Goal: Transaction & Acquisition: Obtain resource

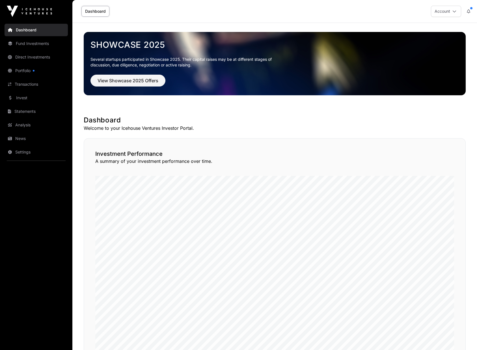
click at [28, 68] on link "Portfolio" at bounding box center [36, 70] width 63 height 12
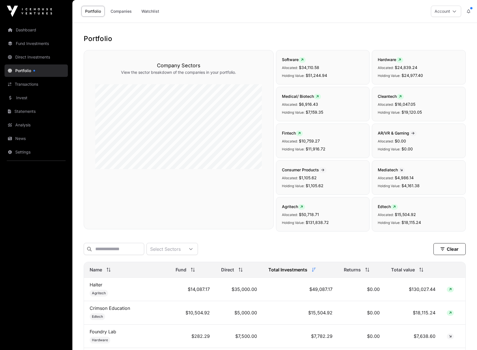
click at [23, 70] on link "Portfolio" at bounding box center [36, 70] width 63 height 12
click at [127, 13] on link "Companies" at bounding box center [121, 11] width 29 height 11
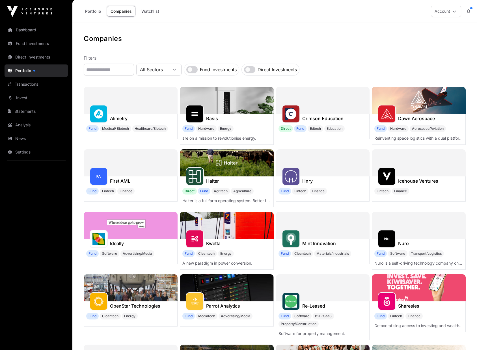
click at [93, 10] on link "Portfolio" at bounding box center [92, 11] width 23 height 11
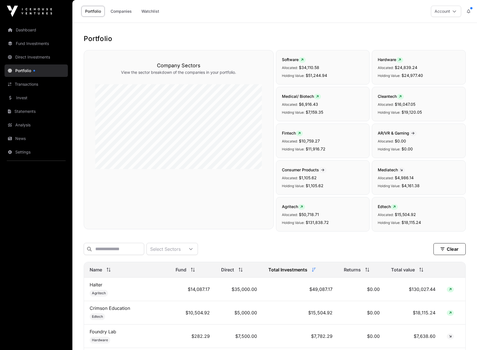
click at [26, 28] on link "Dashboard" at bounding box center [36, 30] width 63 height 12
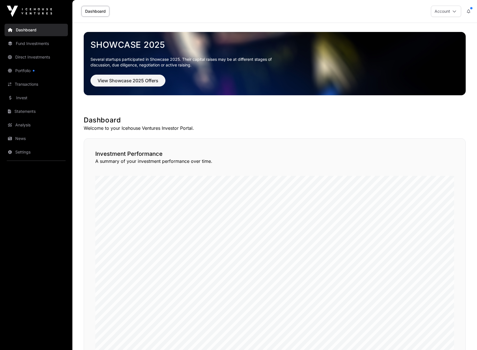
click at [21, 96] on link "Invest" at bounding box center [36, 98] width 63 height 12
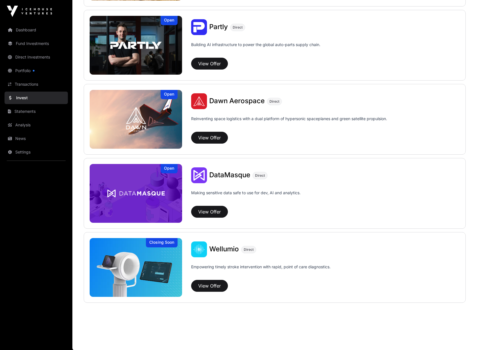
scroll to position [581, 0]
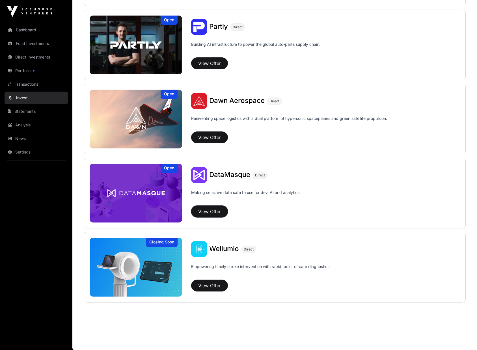
click at [215, 213] on button "View Offer" at bounding box center [209, 211] width 37 height 12
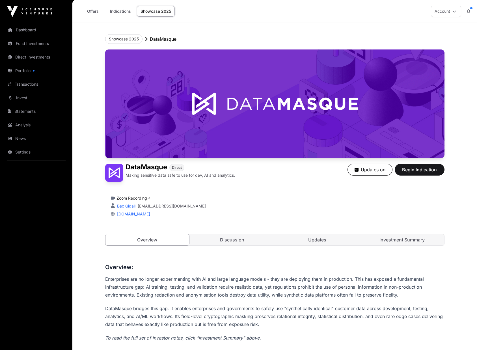
click at [235, 238] on link "Discussion" at bounding box center [232, 239] width 84 height 11
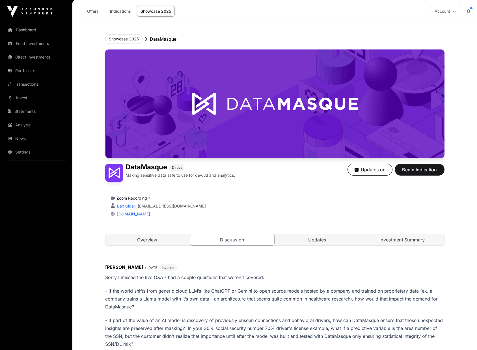
click at [311, 241] on link "Updates" at bounding box center [317, 239] width 84 height 11
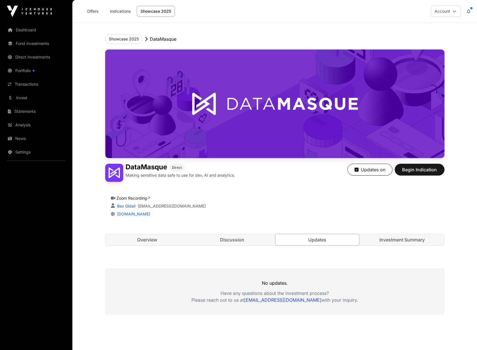
click at [393, 239] on link "Investment Summary" at bounding box center [402, 239] width 84 height 11
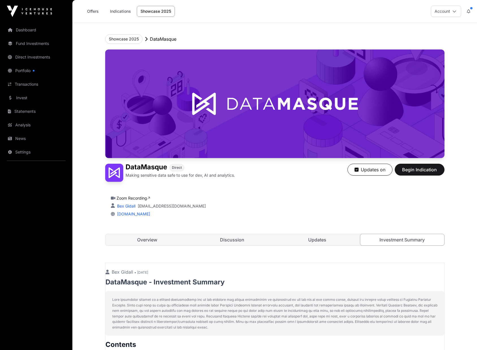
click at [25, 57] on link "Direct Investments" at bounding box center [36, 57] width 63 height 12
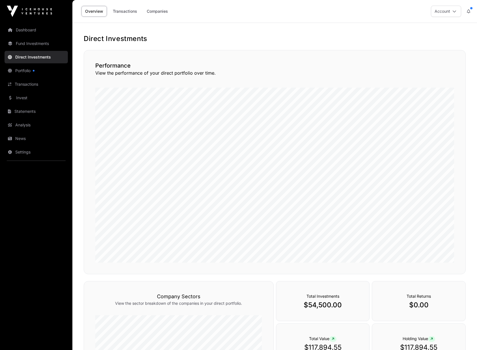
click at [150, 12] on link "Companies" at bounding box center [157, 11] width 29 height 11
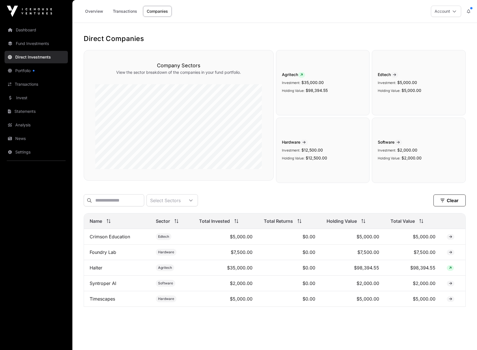
click at [23, 82] on link "Transactions" at bounding box center [36, 84] width 63 height 12
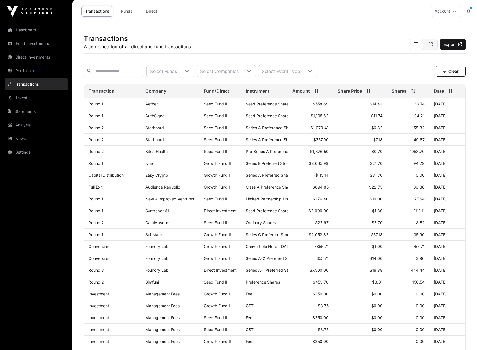
click at [158, 10] on link "Direct" at bounding box center [151, 11] width 23 height 11
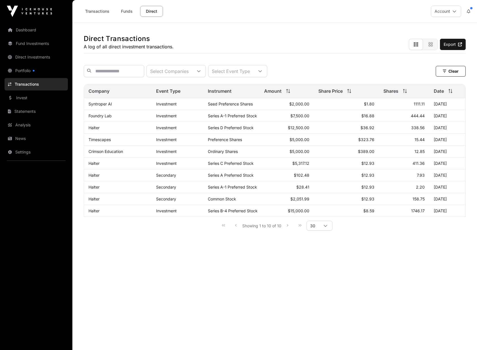
click at [99, 11] on link "Transactions" at bounding box center [97, 11] width 32 height 11
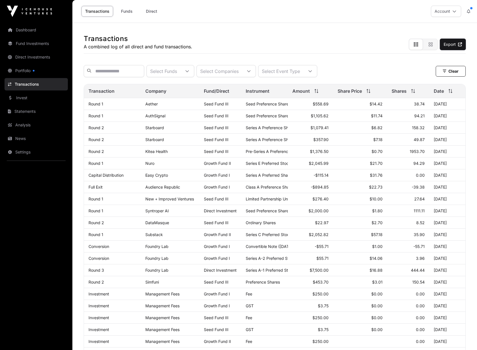
click at [454, 45] on link "Export" at bounding box center [453, 44] width 26 height 11
click at [17, 248] on nav "Dashboard Fund Investments Direct Investments Portfolio Transactions Invest Sta…" at bounding box center [36, 184] width 72 height 323
click at [23, 111] on link "Statements" at bounding box center [36, 111] width 63 height 12
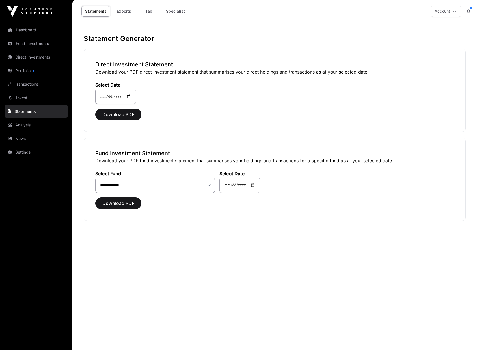
click at [186, 279] on main "**********" at bounding box center [274, 198] width 404 height 350
click at [125, 10] on link "Exports" at bounding box center [123, 11] width 23 height 11
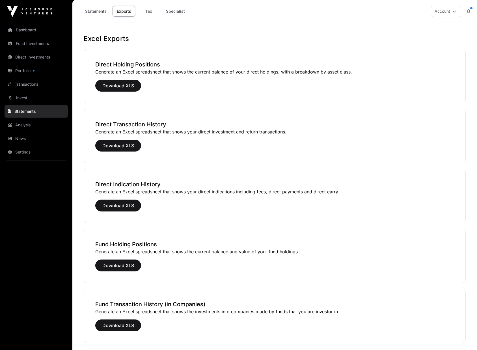
click at [149, 12] on link "Tax" at bounding box center [148, 11] width 23 height 11
select select
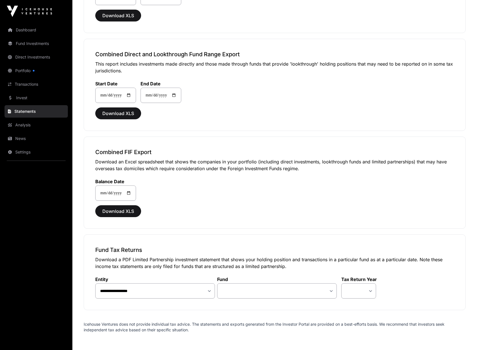
scroll to position [425, 0]
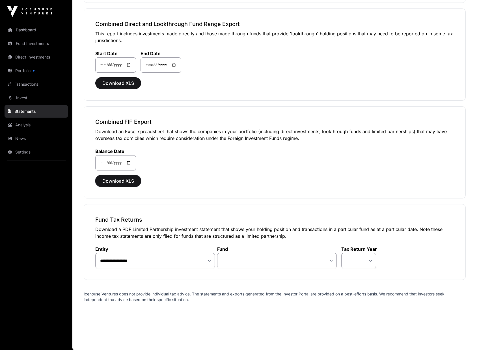
click at [122, 180] on span "Download XLS" at bounding box center [118, 181] width 32 height 7
drag, startPoint x: 30, startPoint y: 235, endPoint x: 28, endPoint y: 232, distance: 3.8
click at [30, 235] on nav "Dashboard Fund Investments Direct Investments Portfolio Transactions Invest Sta…" at bounding box center [36, 184] width 72 height 323
click at [30, 57] on link "Direct Investments" at bounding box center [36, 57] width 63 height 12
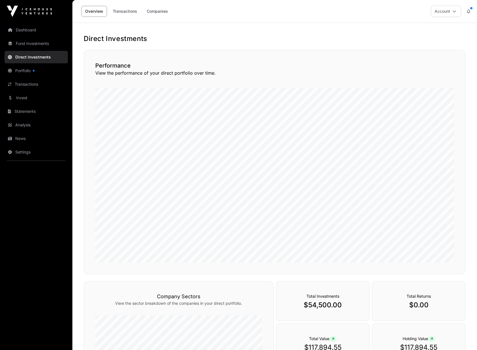
click at [32, 44] on link "Fund Investments" at bounding box center [36, 43] width 63 height 12
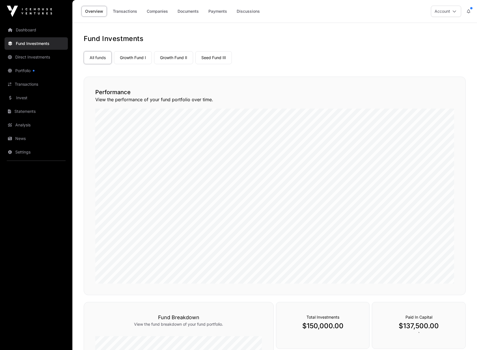
click at [22, 71] on link "Portfolio" at bounding box center [36, 70] width 63 height 12
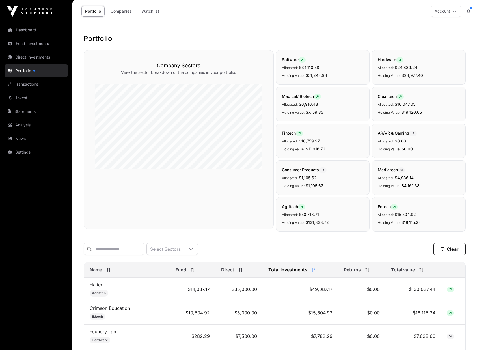
click at [127, 13] on link "Companies" at bounding box center [121, 11] width 29 height 11
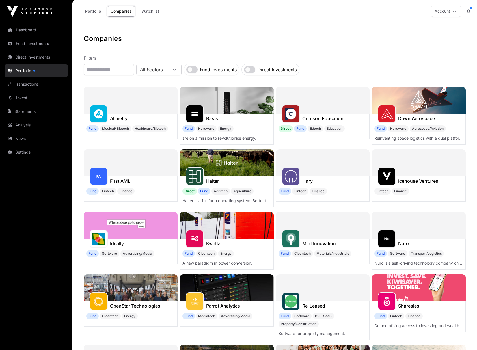
click at [213, 179] on h1 "Halter" at bounding box center [212, 181] width 13 height 7
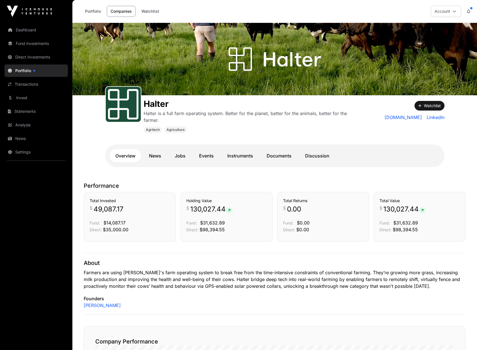
click at [150, 154] on link "News" at bounding box center [154, 156] width 23 height 14
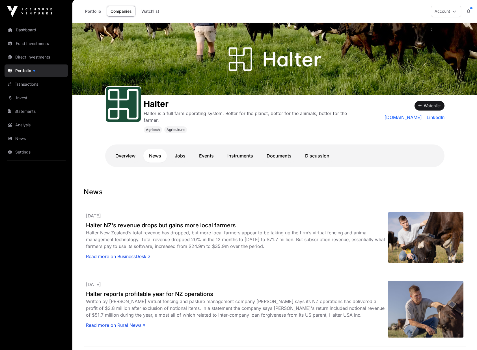
click at [312, 156] on link "Discussion" at bounding box center [317, 156] width 36 height 14
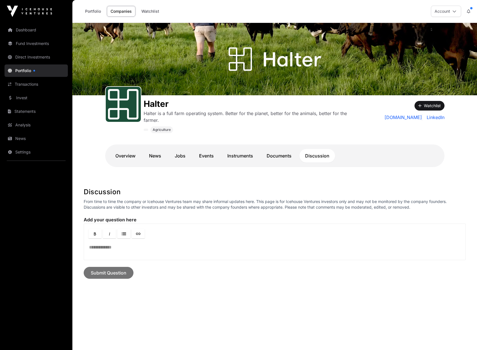
click at [284, 157] on link "Documents" at bounding box center [279, 156] width 36 height 14
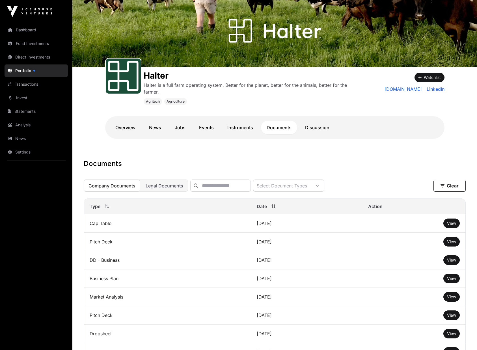
click at [318, 127] on link "Discussion" at bounding box center [317, 128] width 36 height 14
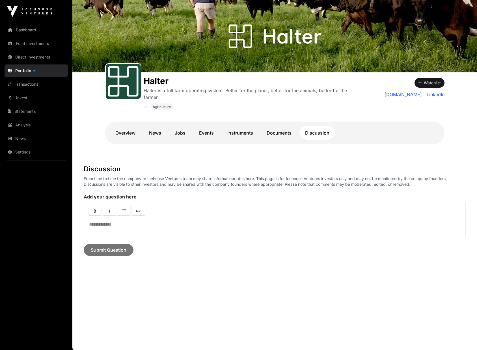
scroll to position [23, 0]
click at [131, 132] on link "Overview" at bounding box center [125, 133] width 31 height 14
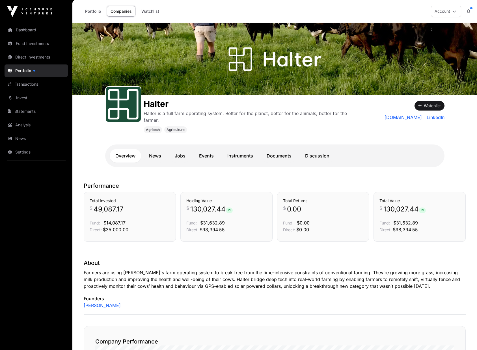
click at [157, 155] on link "News" at bounding box center [154, 156] width 23 height 14
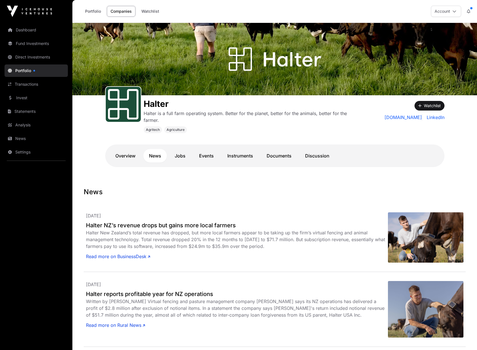
click at [182, 156] on link "Jobs" at bounding box center [180, 156] width 22 height 14
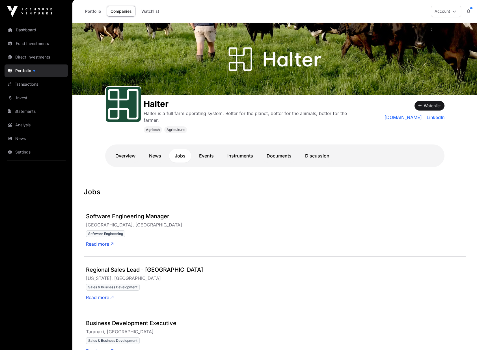
click at [96, 13] on link "Portfolio" at bounding box center [92, 11] width 23 height 11
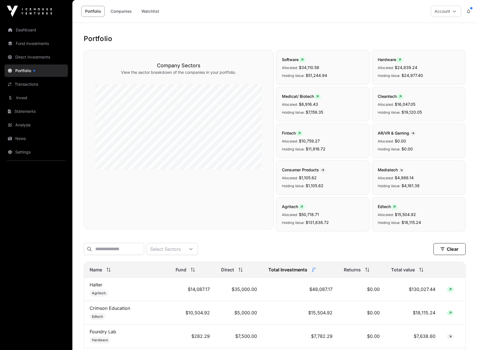
click at [120, 12] on link "Companies" at bounding box center [121, 11] width 29 height 11
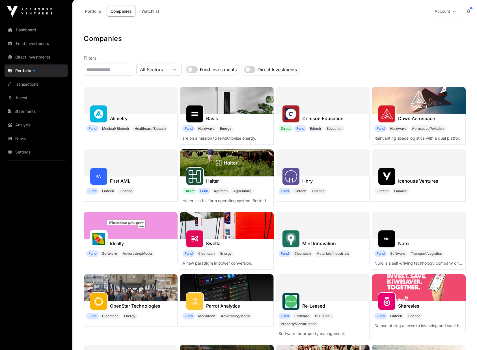
click at [149, 10] on link "Watchlist" at bounding box center [150, 11] width 25 height 11
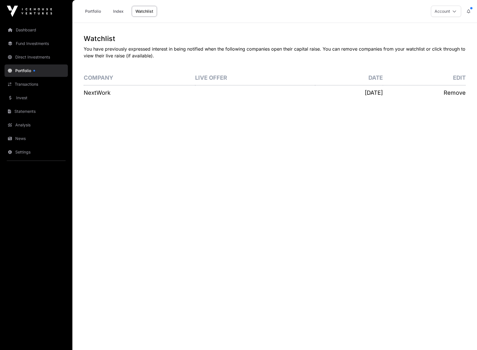
click at [96, 11] on link "Portfolio" at bounding box center [92, 11] width 23 height 11
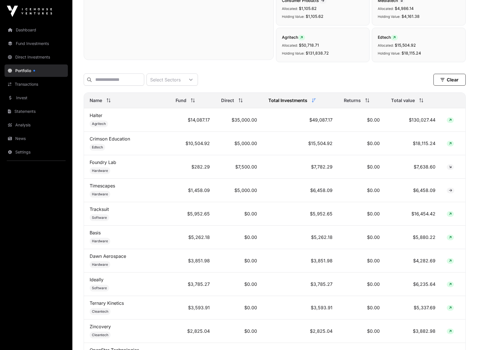
scroll to position [170, 0]
click at [22, 83] on link "Transactions" at bounding box center [36, 84] width 63 height 12
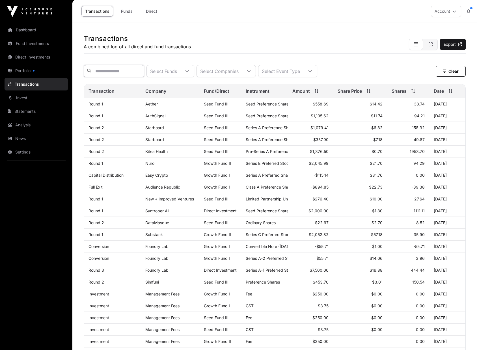
click at [144, 73] on input "text" at bounding box center [114, 71] width 60 height 12
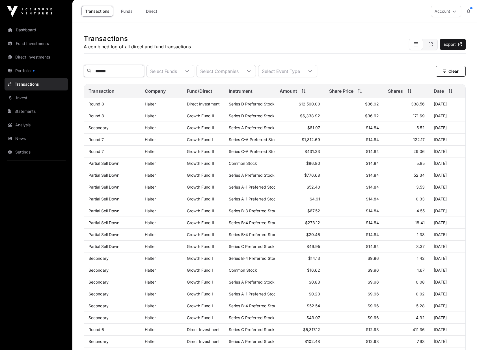
type input "******"
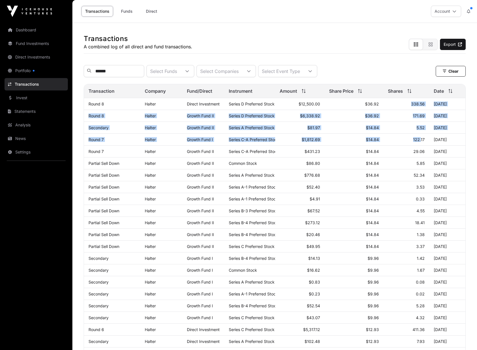
drag, startPoint x: 412, startPoint y: 107, endPoint x: 421, endPoint y: 146, distance: 40.1
click at [421, 146] on tbody "Round 8 Halter Direct Investment Series D Preferred Stock $12,500.00 $36.92 338…" at bounding box center [274, 276] width 381 height 356
click at [460, 44] on icon at bounding box center [460, 44] width 4 height 4
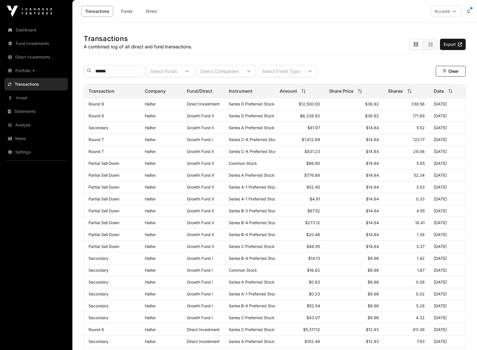
click at [401, 70] on div "****** Select Funds Select Companies Select Event Type Clear" at bounding box center [275, 71] width 382 height 12
click at [430, 46] on icon "button" at bounding box center [430, 44] width 5 height 5
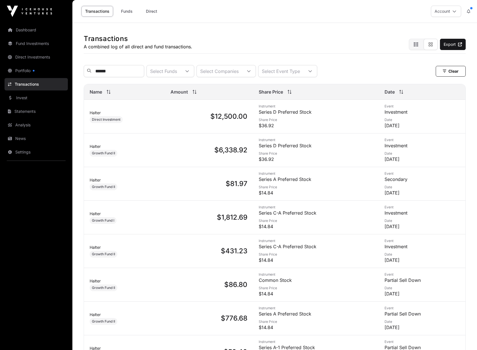
click at [416, 43] on icon "button" at bounding box center [416, 44] width 5 height 5
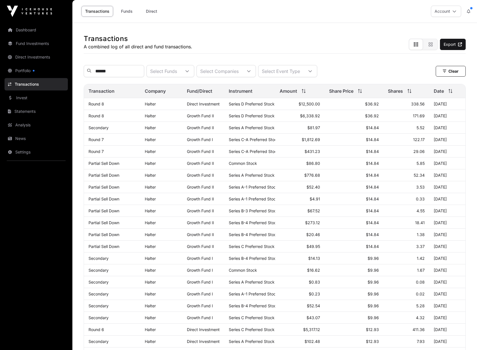
click at [11, 200] on nav "Dashboard Fund Investments Direct Investments Portfolio Transactions Invest Sta…" at bounding box center [36, 184] width 72 height 323
click at [20, 72] on link "Portfolio" at bounding box center [36, 70] width 63 height 12
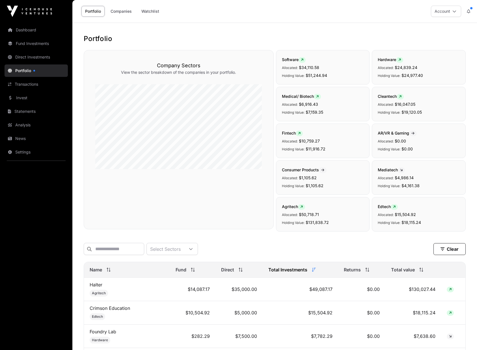
click at [22, 70] on link "Portfolio" at bounding box center [36, 70] width 63 height 12
click at [124, 12] on link "Companies" at bounding box center [121, 11] width 29 height 11
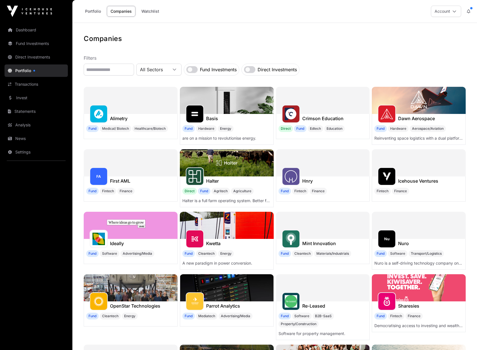
click at [99, 12] on link "Portfolio" at bounding box center [92, 11] width 23 height 11
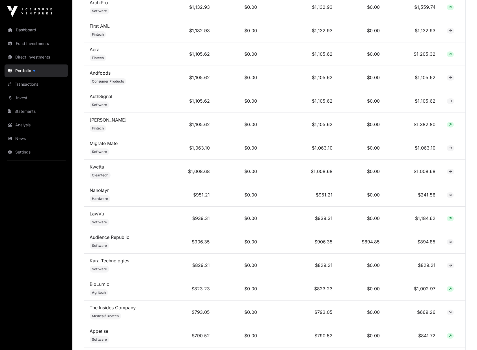
scroll to position [1018, 0]
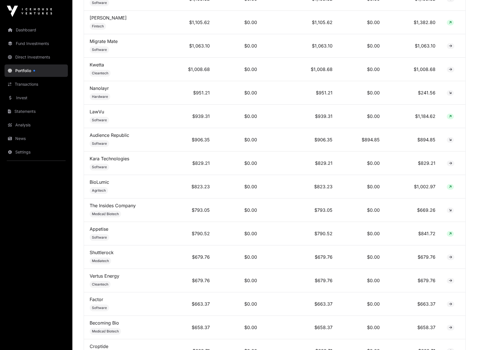
click at [40, 45] on link "Fund Investments" at bounding box center [36, 43] width 63 height 12
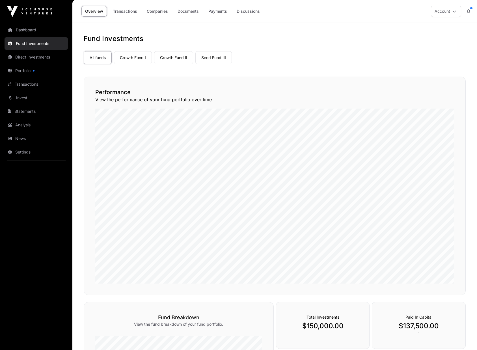
click at [162, 12] on link "Companies" at bounding box center [157, 11] width 29 height 11
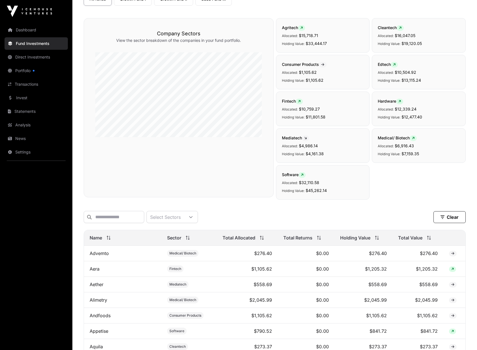
scroll to position [85, 0]
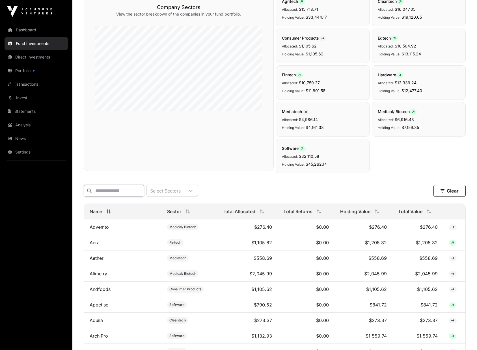
click at [134, 188] on input "text" at bounding box center [114, 191] width 60 height 12
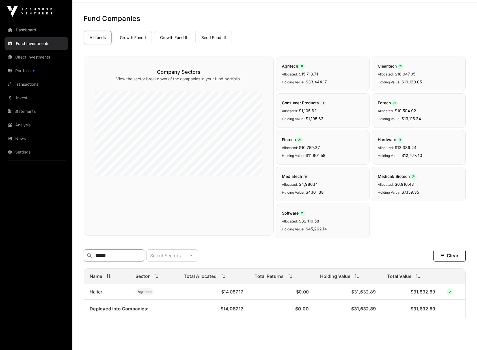
scroll to position [0, 0]
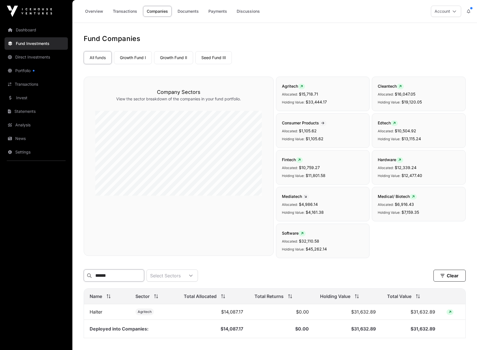
type input "******"
click at [128, 12] on link "Transactions" at bounding box center [125, 11] width 32 height 11
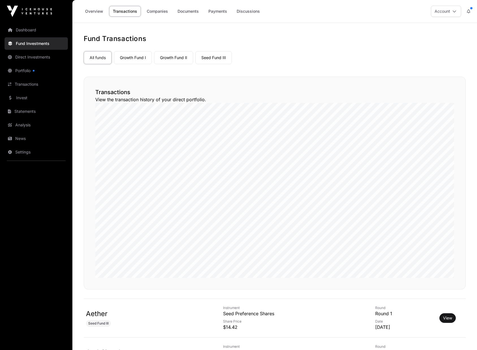
click at [22, 70] on link "Portfolio" at bounding box center [36, 70] width 63 height 12
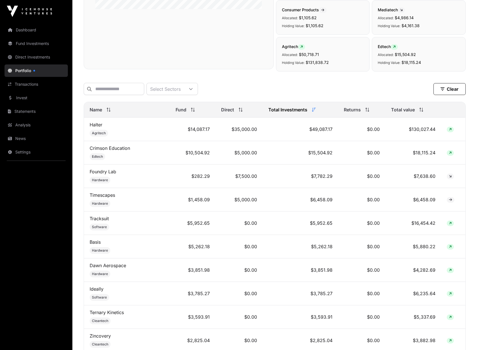
scroll to position [170, 0]
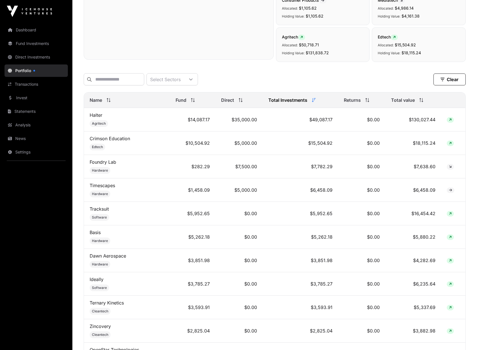
click at [395, 123] on td "$130,027.44" at bounding box center [413, 119] width 56 height 23
click at [150, 119] on td "Halter Agritech" at bounding box center [127, 119] width 86 height 23
click at [423, 103] on div "Total value" at bounding box center [413, 100] width 44 height 7
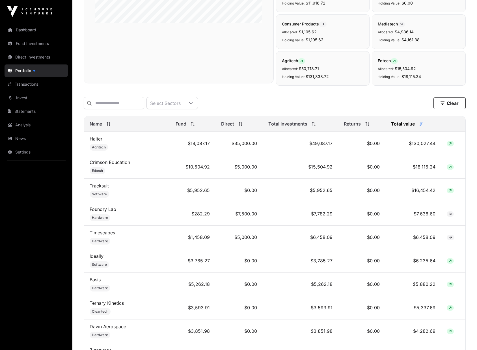
scroll to position [0, 0]
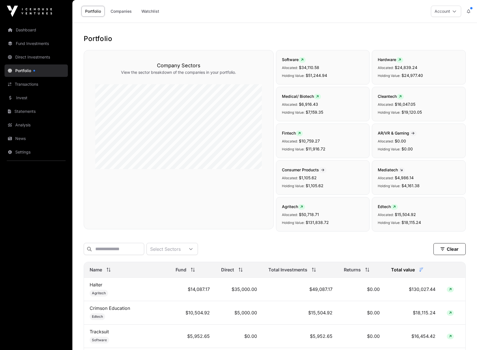
click at [457, 10] on button "Account" at bounding box center [446, 11] width 30 height 11
click at [24, 111] on link "Statements" at bounding box center [36, 111] width 63 height 12
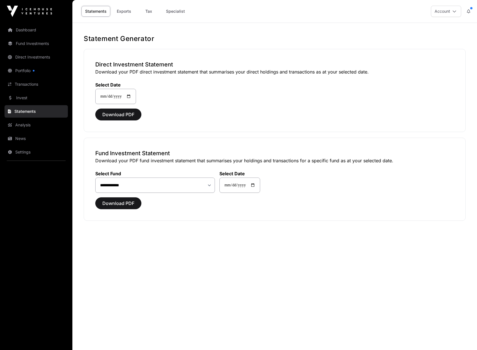
click at [125, 12] on link "Exports" at bounding box center [123, 11] width 23 height 11
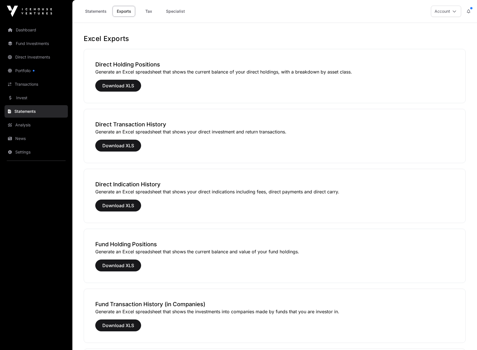
click at [166, 11] on link "Specialist" at bounding box center [175, 11] width 26 height 11
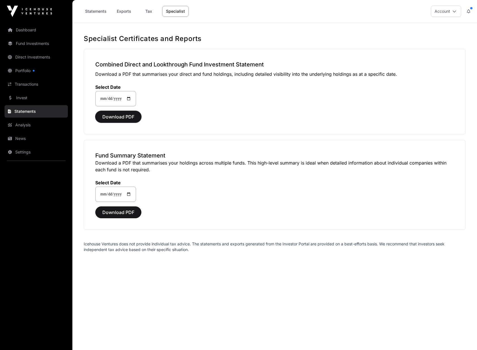
click at [118, 117] on span "Download PDF" at bounding box center [118, 116] width 32 height 7
click at [149, 10] on link "Tax" at bounding box center [148, 11] width 23 height 11
select select
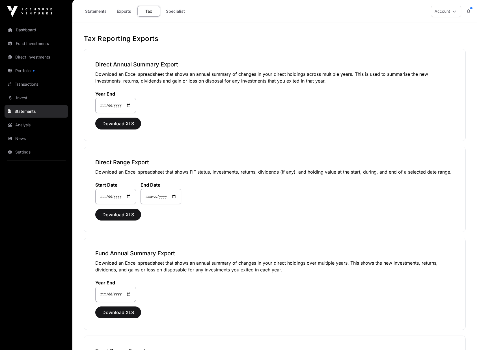
click at [127, 11] on link "Exports" at bounding box center [123, 11] width 23 height 11
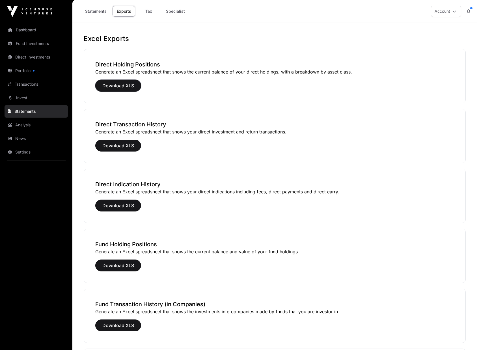
click at [120, 87] on span "Download XLS" at bounding box center [118, 85] width 32 height 7
click at [127, 265] on span "Download XLS" at bounding box center [118, 265] width 32 height 7
click at [31, 193] on nav "Dashboard Fund Investments Direct Investments Portfolio Transactions Invest Sta…" at bounding box center [36, 184] width 72 height 323
click at [91, 10] on link "Statements" at bounding box center [95, 11] width 29 height 11
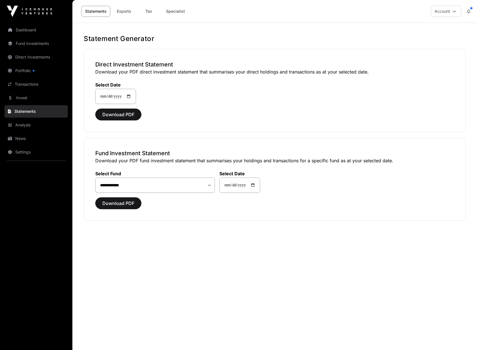
click at [125, 9] on link "Exports" at bounding box center [123, 11] width 23 height 11
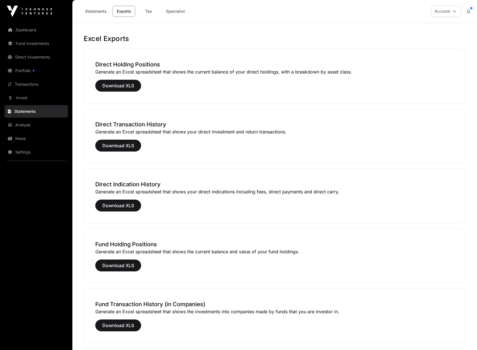
click at [25, 244] on nav "Dashboard Fund Investments Direct Investments Portfolio Transactions Invest Sta…" at bounding box center [36, 184] width 72 height 323
click at [176, 11] on link "Specialist" at bounding box center [175, 11] width 26 height 11
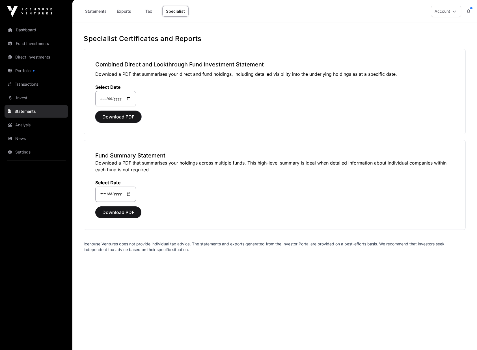
click at [121, 116] on span "Download PDF" at bounding box center [118, 116] width 32 height 7
click at [124, 64] on h3 "Combined Direct and Lookthrough Fund Investment Statement" at bounding box center [274, 64] width 359 height 8
drag, startPoint x: 96, startPoint y: 63, endPoint x: 265, endPoint y: 62, distance: 169.3
click at [265, 62] on h3 "Combined Direct and Lookthrough Fund Investment Statement" at bounding box center [274, 64] width 359 height 8
copy h3 "Combined Direct and Lookthrough Fund Investment Statement"
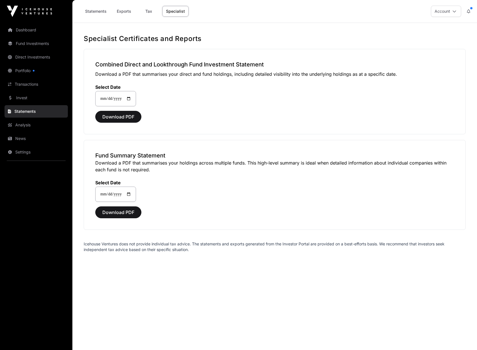
click at [124, 12] on link "Exports" at bounding box center [123, 11] width 23 height 11
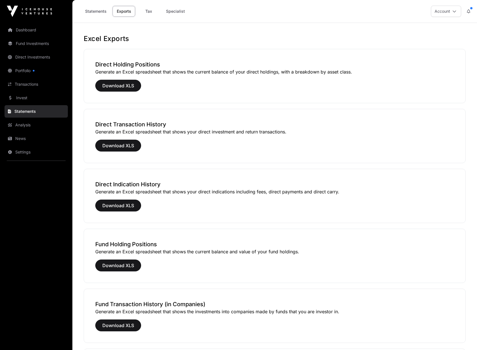
click at [94, 10] on link "Statements" at bounding box center [95, 11] width 29 height 11
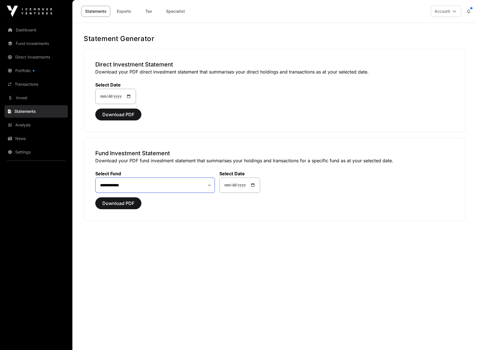
click at [195, 183] on select "**********" at bounding box center [155, 185] width 120 height 15
click at [95, 178] on select "**********" at bounding box center [155, 185] width 120 height 15
click at [178, 183] on select "**********" at bounding box center [155, 185] width 120 height 15
click at [95, 178] on select "**********" at bounding box center [155, 185] width 120 height 15
click at [113, 202] on span "Download PDF" at bounding box center [118, 203] width 32 height 7
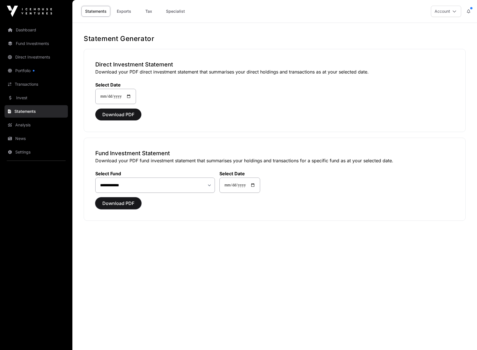
click at [118, 203] on span "Download PDF" at bounding box center [118, 203] width 32 height 7
click at [239, 186] on input "**********" at bounding box center [239, 185] width 41 height 15
click at [192, 224] on div "**********" at bounding box center [274, 130] width 404 height 193
click at [139, 191] on select "**********" at bounding box center [155, 185] width 120 height 15
click at [95, 178] on select "**********" at bounding box center [155, 185] width 120 height 15
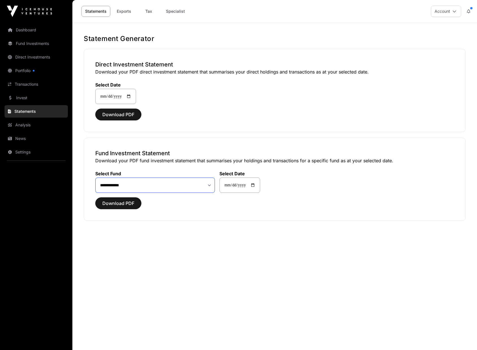
click at [143, 188] on select "**********" at bounding box center [155, 185] width 120 height 15
select select "**"
click at [95, 178] on select "**********" at bounding box center [155, 185] width 120 height 15
click at [125, 202] on span "Download PDF" at bounding box center [118, 203] width 32 height 7
click at [151, 11] on link "Tax" at bounding box center [148, 11] width 23 height 11
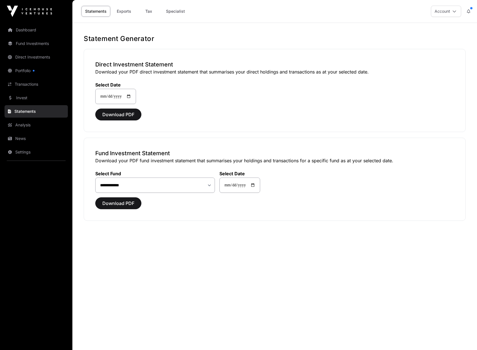
select select
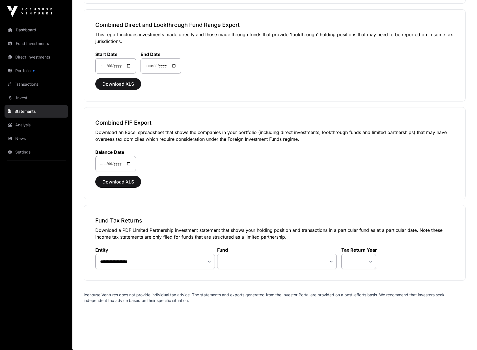
scroll to position [425, 0]
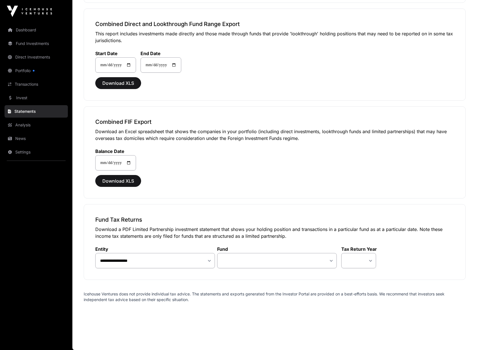
click at [213, 186] on div "Download XLS" at bounding box center [274, 181] width 359 height 12
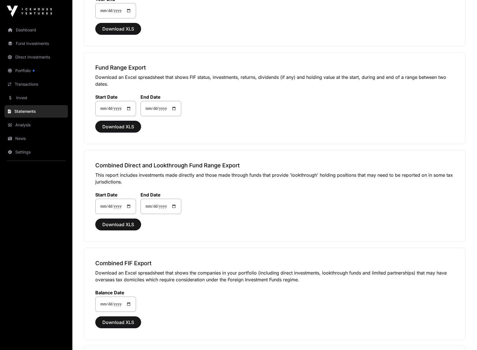
scroll to position [0, 0]
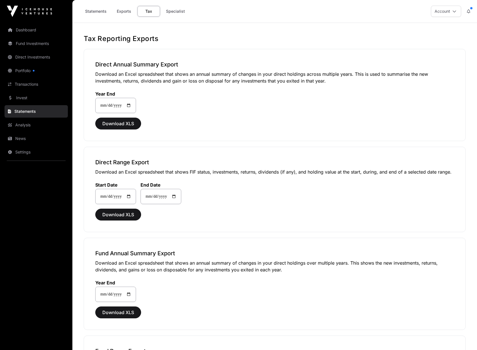
click at [129, 9] on link "Exports" at bounding box center [123, 11] width 23 height 11
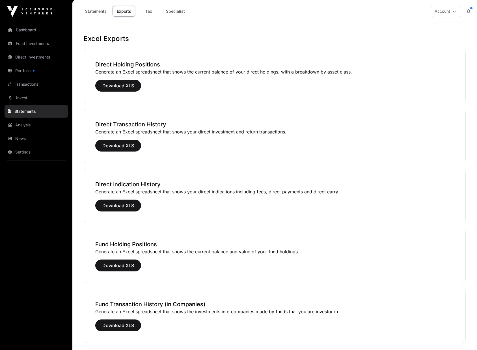
click at [101, 10] on link "Statements" at bounding box center [95, 11] width 29 height 11
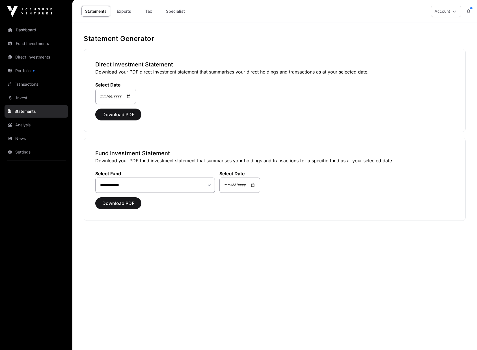
click at [23, 124] on link "Analysis" at bounding box center [36, 125] width 63 height 12
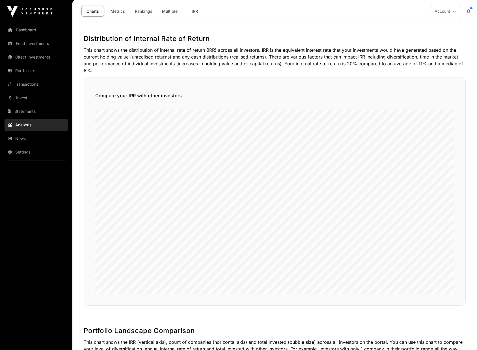
click at [117, 10] on link "Metrics" at bounding box center [117, 11] width 23 height 11
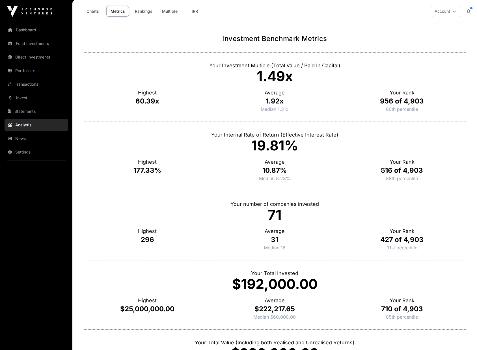
click at [142, 14] on link "Rankings" at bounding box center [143, 11] width 25 height 11
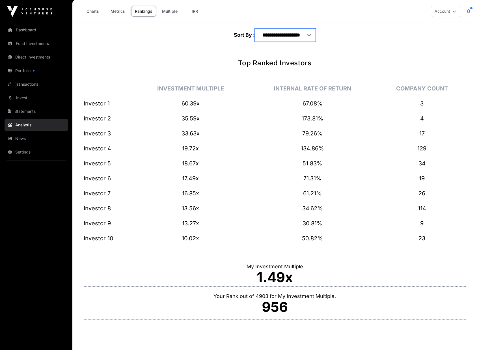
click at [281, 36] on select "**********" at bounding box center [285, 35] width 61 height 13
select select "**********"
click at [255, 29] on select "**********" at bounding box center [285, 35] width 61 height 13
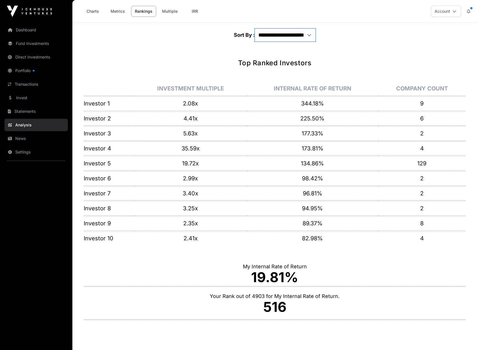
click at [303, 37] on select "**********" at bounding box center [285, 35] width 61 height 13
select select "**********"
click at [255, 29] on select "**********" at bounding box center [285, 35] width 61 height 13
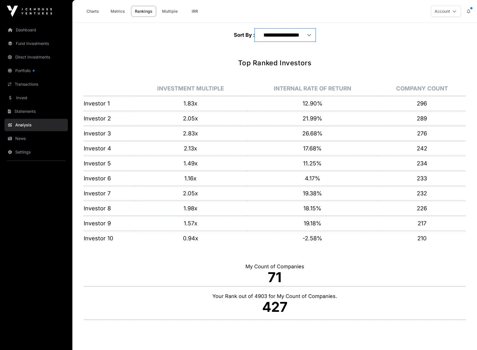
click at [302, 32] on select "**********" at bounding box center [285, 35] width 61 height 13
select select "**********"
click at [255, 29] on select "**********" at bounding box center [285, 35] width 61 height 13
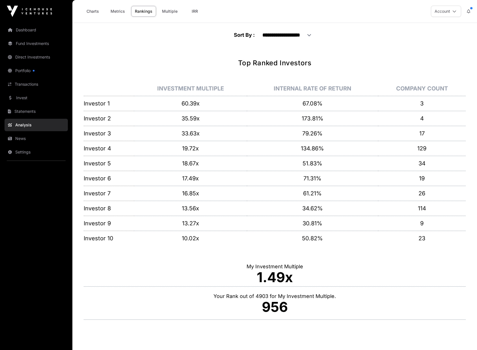
click at [94, 13] on link "Charts" at bounding box center [92, 11] width 23 height 11
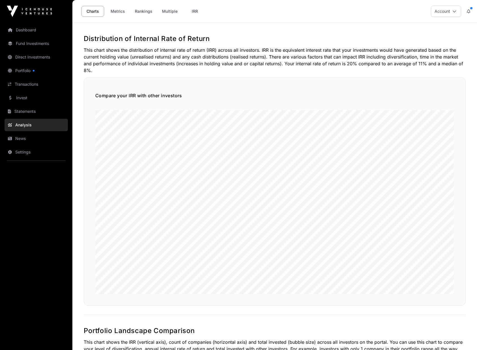
click at [191, 12] on link "IRR" at bounding box center [194, 11] width 23 height 11
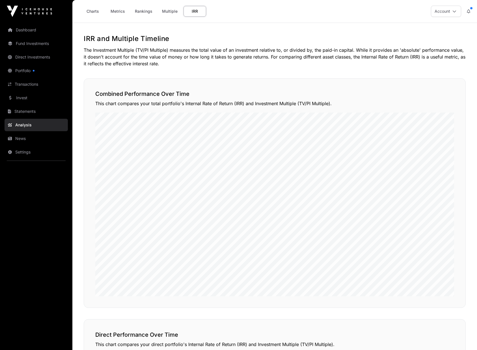
click at [94, 10] on link "Charts" at bounding box center [92, 11] width 23 height 11
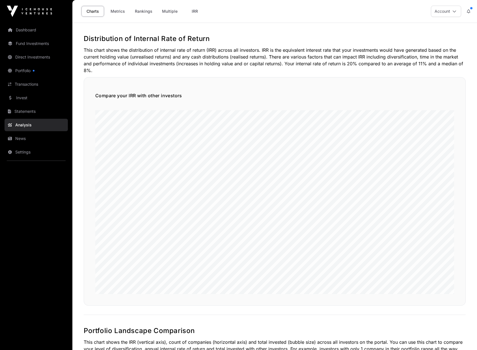
click at [115, 11] on link "Metrics" at bounding box center [117, 11] width 23 height 11
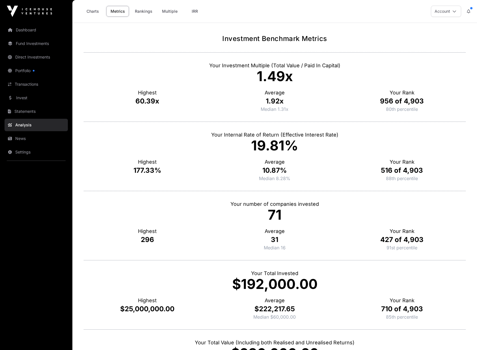
click at [25, 71] on link "Portfolio" at bounding box center [36, 70] width 63 height 12
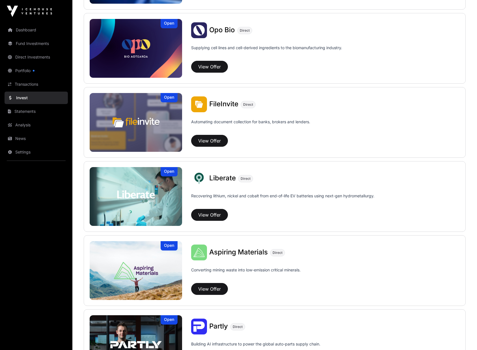
scroll to position [283, 0]
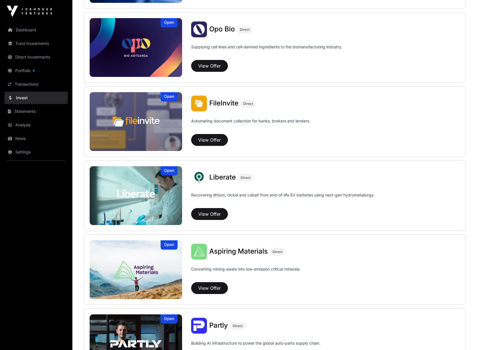
click at [25, 98] on link "Invest" at bounding box center [36, 98] width 63 height 12
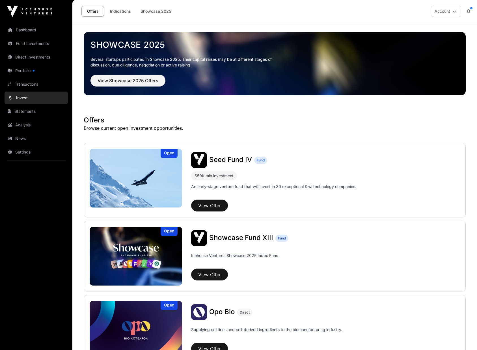
click at [120, 10] on link "Indications" at bounding box center [120, 11] width 28 height 11
click at [117, 11] on link "Indications" at bounding box center [120, 11] width 28 height 11
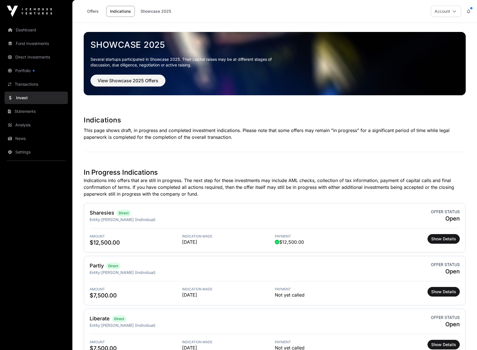
click at [93, 12] on link "Offers" at bounding box center [92, 11] width 23 height 11
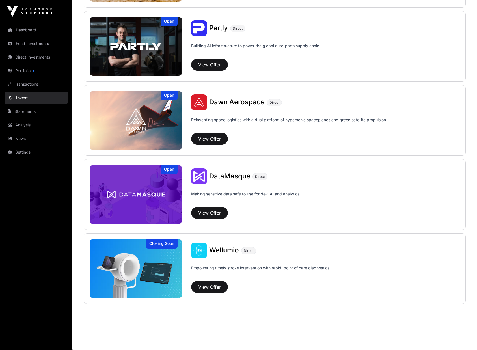
scroll to position [581, 0]
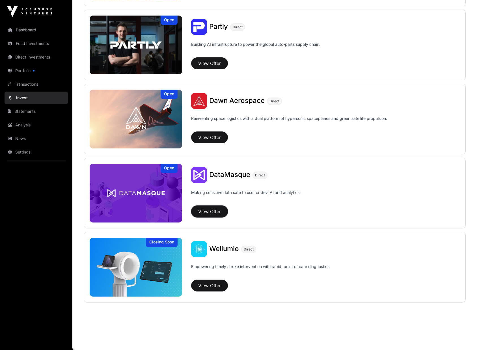
click at [211, 211] on button "View Offer" at bounding box center [209, 211] width 37 height 12
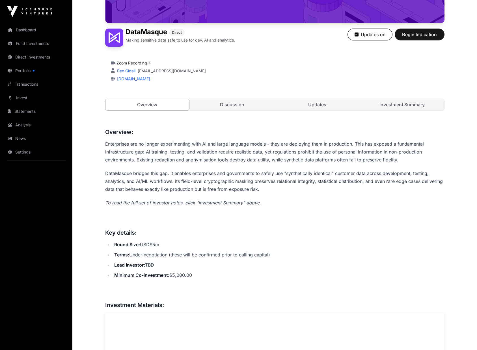
scroll to position [141, 0]
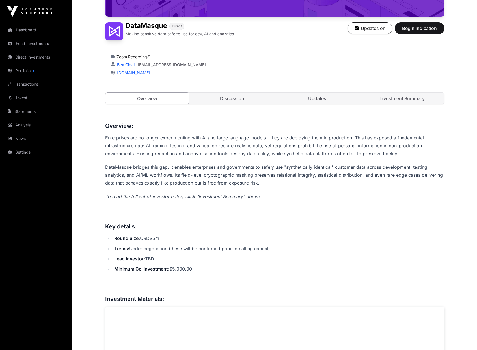
click at [238, 96] on link "Discussion" at bounding box center [232, 98] width 84 height 11
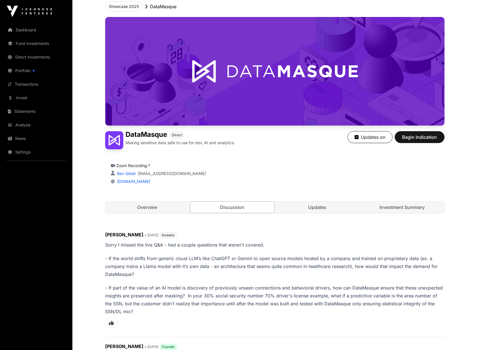
scroll to position [28, 0]
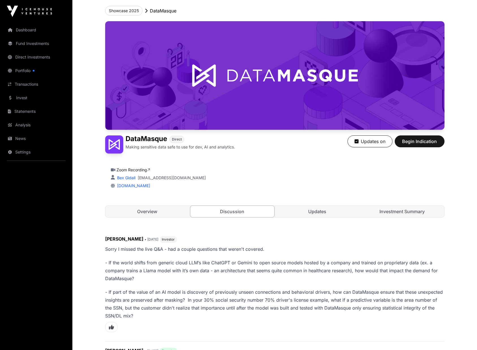
click at [144, 211] on link "Overview" at bounding box center [147, 211] width 84 height 11
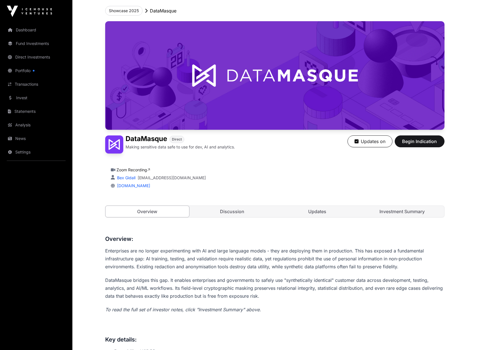
click at [329, 211] on link "Updates" at bounding box center [317, 211] width 84 height 11
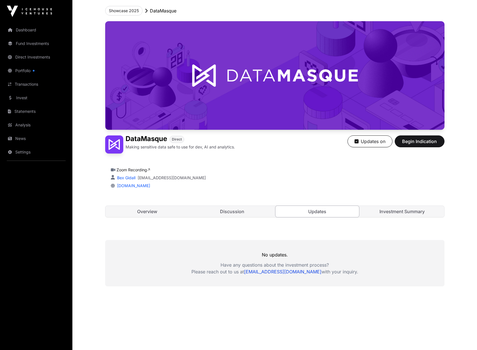
click at [387, 209] on link "Investment Summary" at bounding box center [402, 211] width 84 height 11
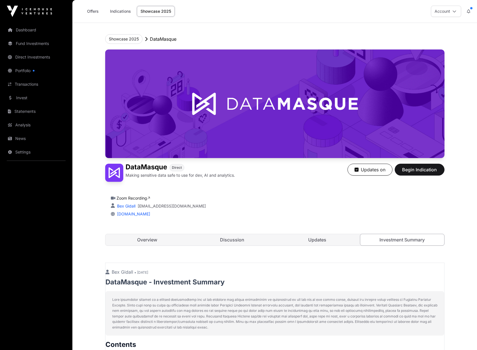
click at [97, 10] on link "Offers" at bounding box center [92, 11] width 23 height 11
